Goal: Task Accomplishment & Management: Manage account settings

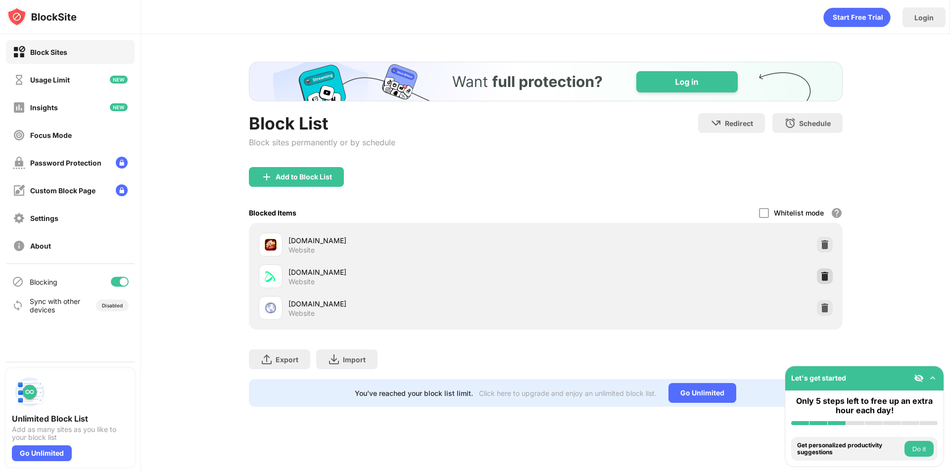
click at [826, 276] on img at bounding box center [825, 277] width 10 height 10
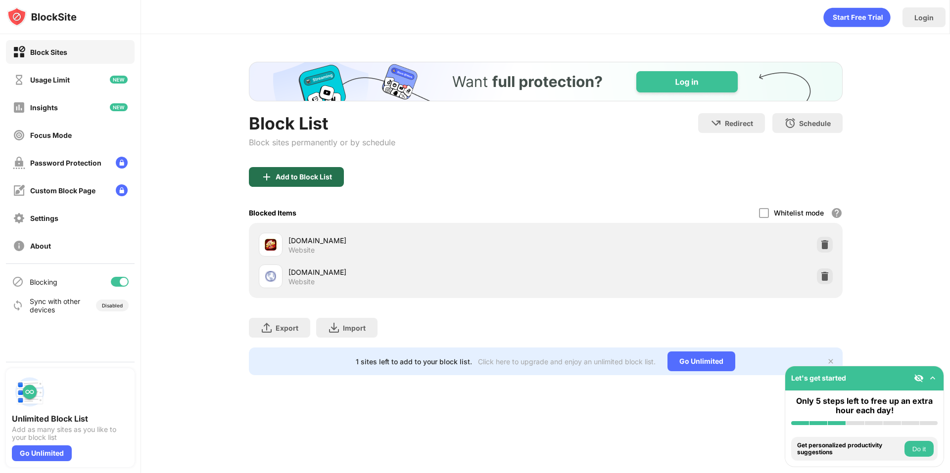
click at [321, 181] on div "Add to Block List" at bounding box center [304, 177] width 56 height 8
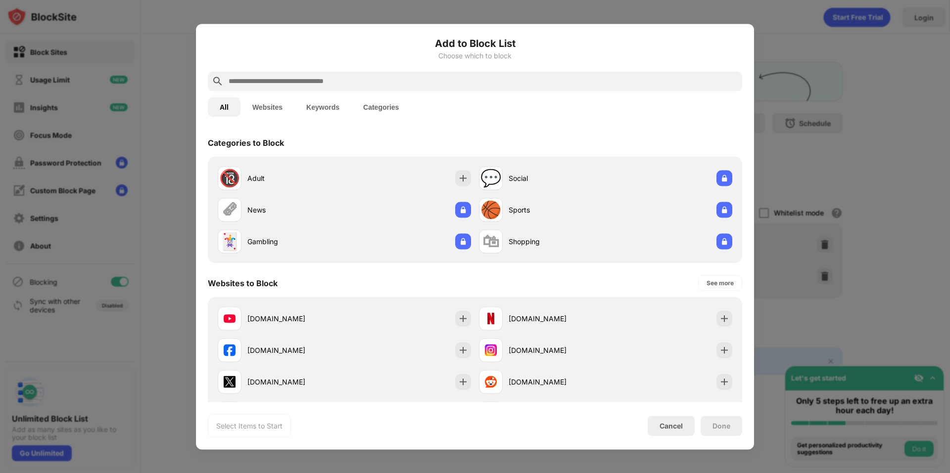
click at [367, 83] on input "text" at bounding box center [483, 81] width 510 height 12
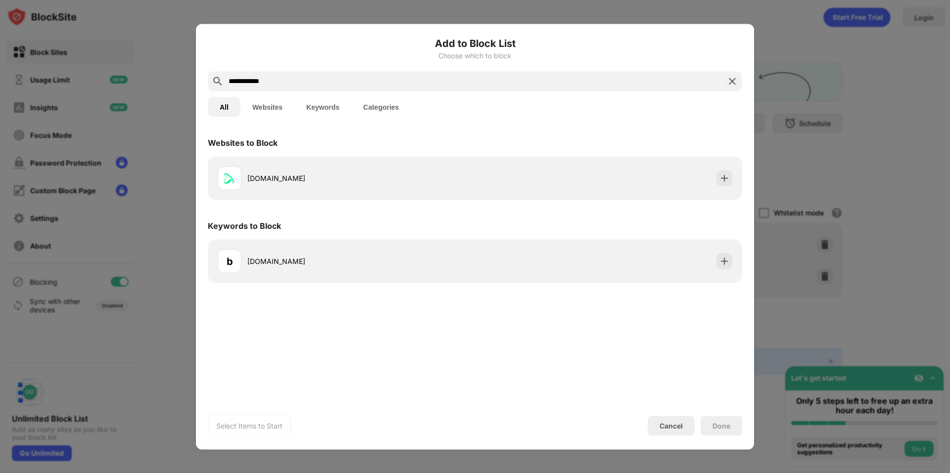
type input "**********"
click at [265, 107] on button "Websites" at bounding box center [267, 107] width 54 height 20
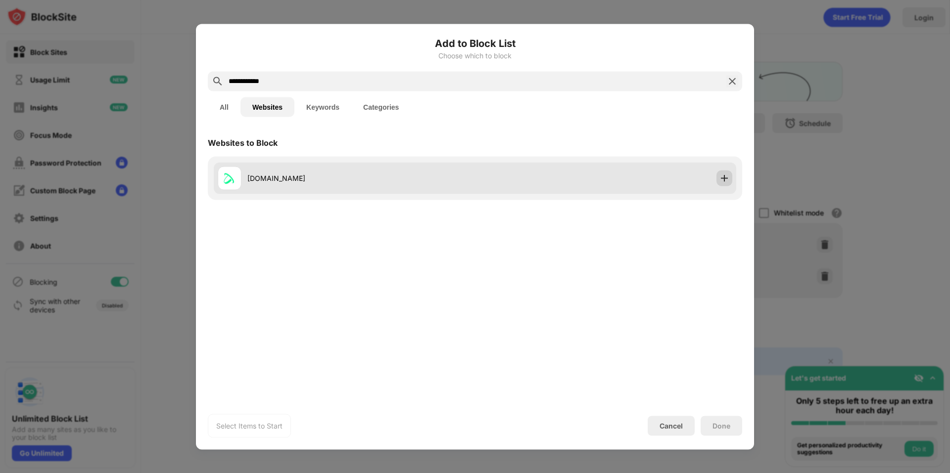
click at [724, 179] on img at bounding box center [724, 178] width 10 height 10
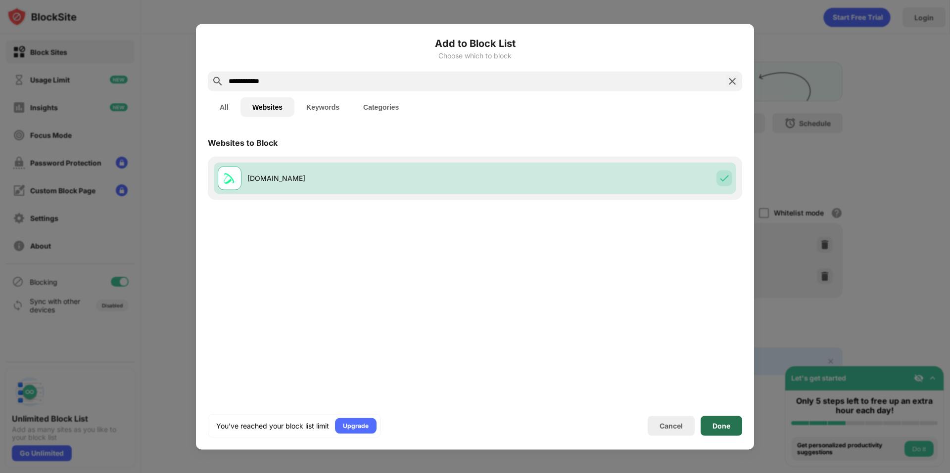
click at [725, 423] on div "Done" at bounding box center [721, 426] width 18 height 8
